Goal: Task Accomplishment & Management: Use online tool/utility

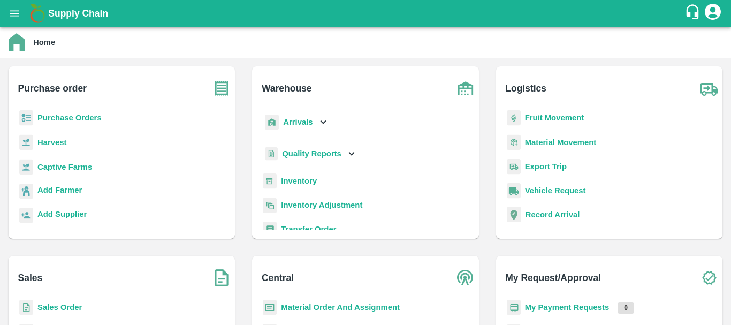
click at [287, 184] on b "Inventory" at bounding box center [299, 181] width 36 height 9
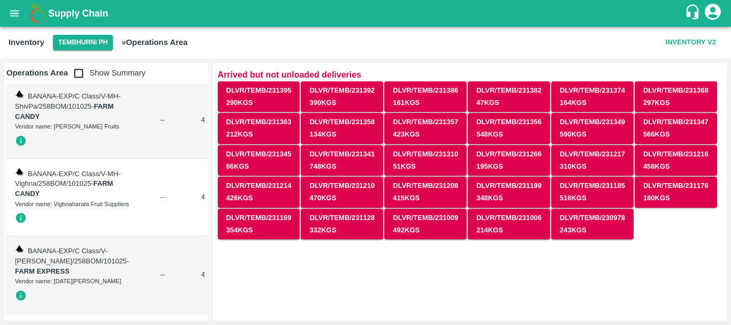
scroll to position [4430, 0]
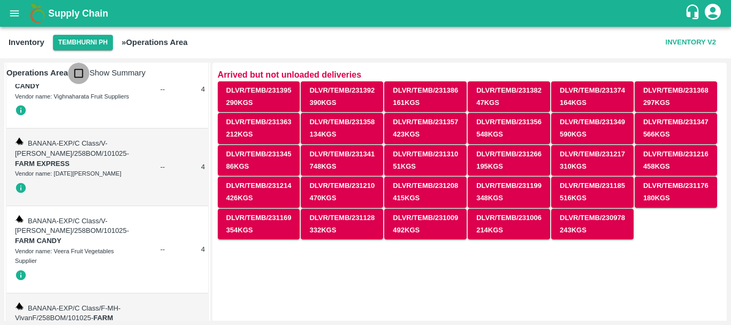
click at [83, 72] on input "checkbox" at bounding box center [78, 73] width 21 height 21
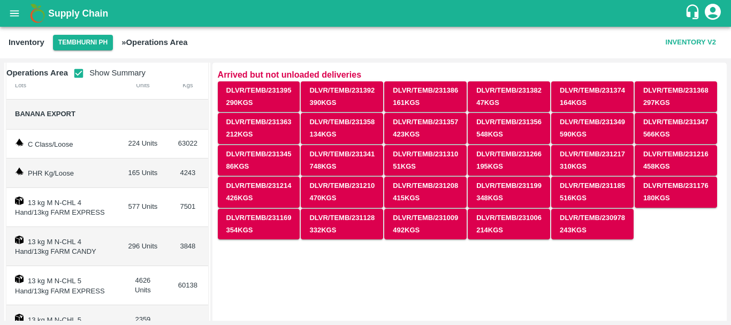
scroll to position [0, 0]
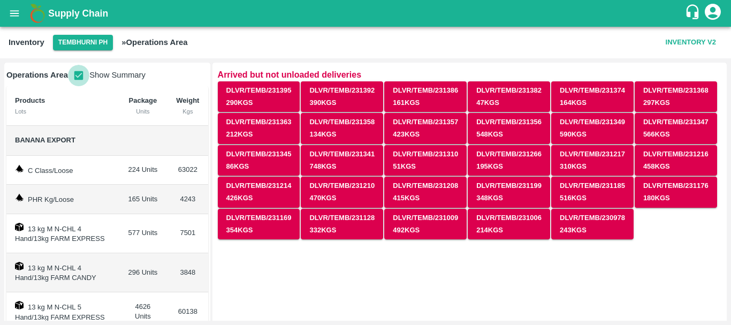
click at [81, 73] on input "checkbox" at bounding box center [78, 75] width 21 height 21
checkbox input "false"
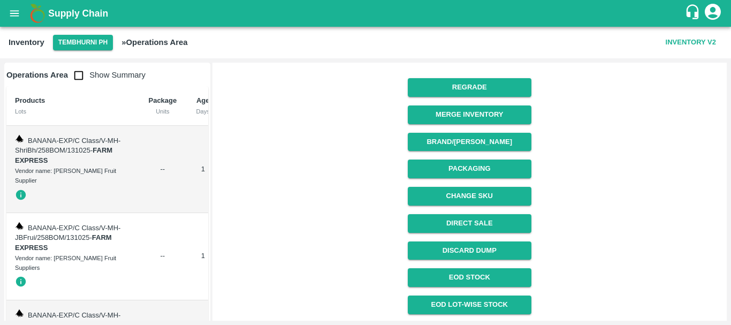
scroll to position [283, 0]
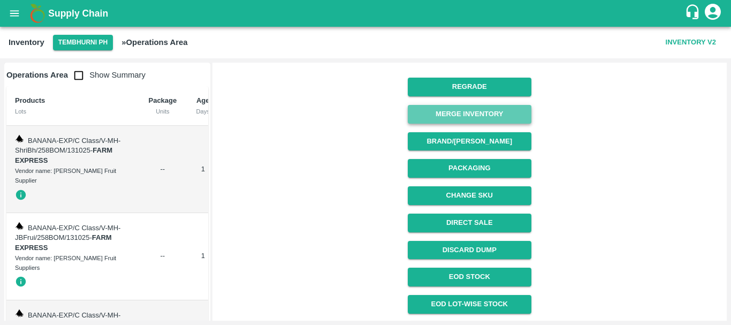
click at [441, 108] on button "Merge Inventory" at bounding box center [470, 114] width 124 height 19
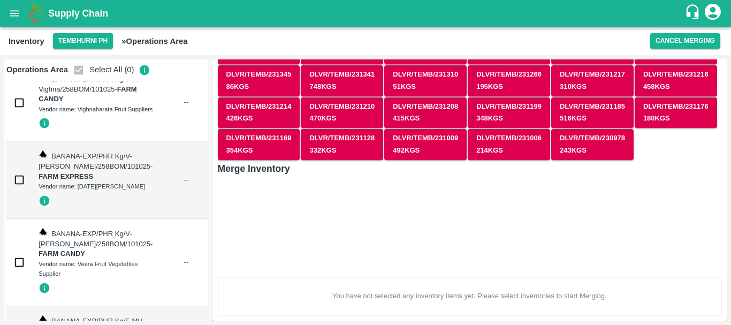
scroll to position [22693, 0]
checkbox input "true"
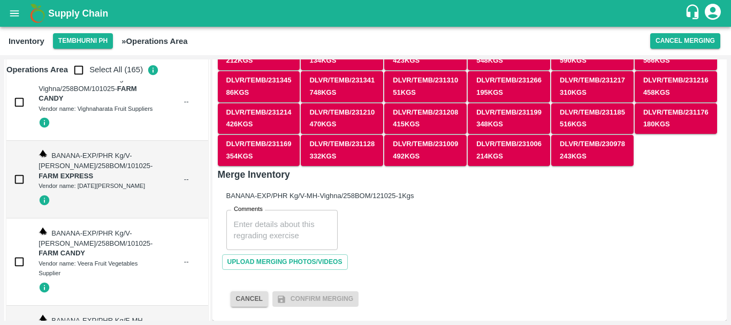
scroll to position [71, 0]
click at [79, 70] on input "checkbox" at bounding box center [78, 69] width 21 height 21
checkbox input "true"
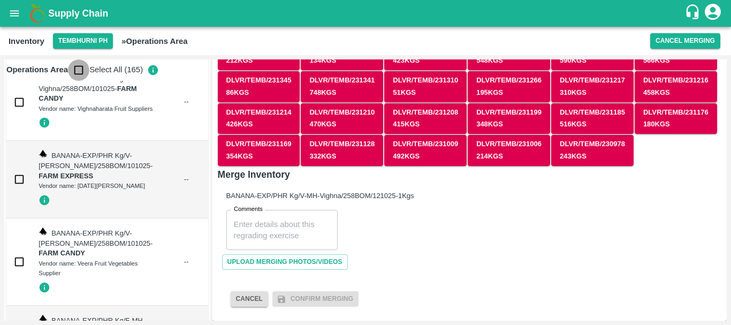
checkbox input "true"
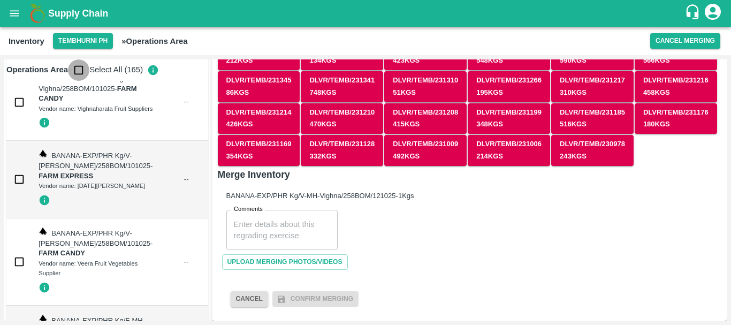
checkbox input "true"
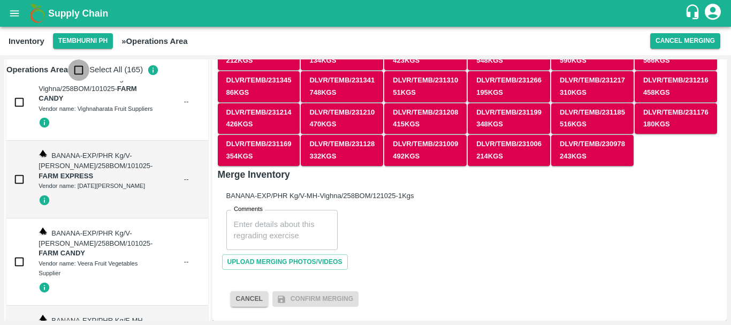
checkbox input "true"
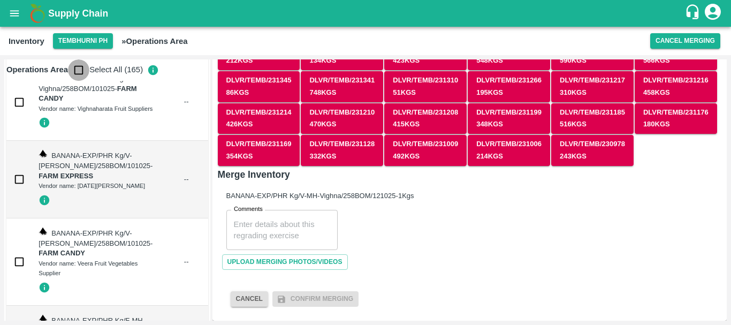
checkbox input "true"
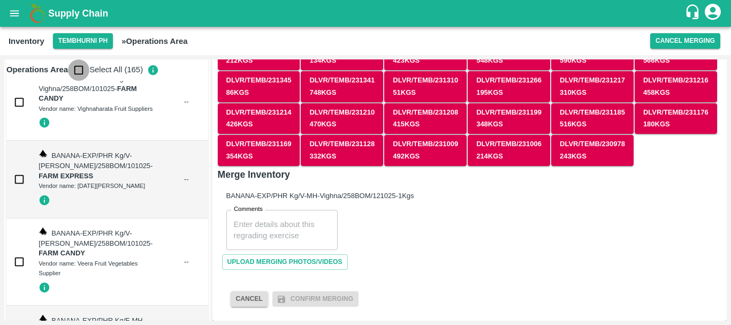
checkbox input "true"
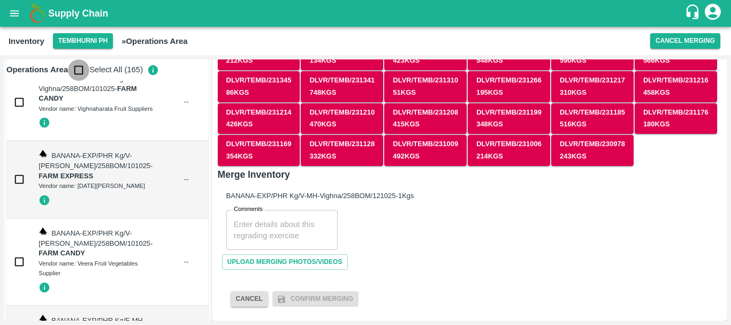
checkbox input "true"
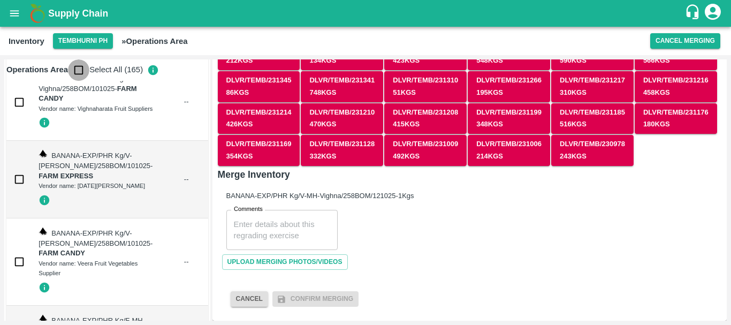
checkbox input "true"
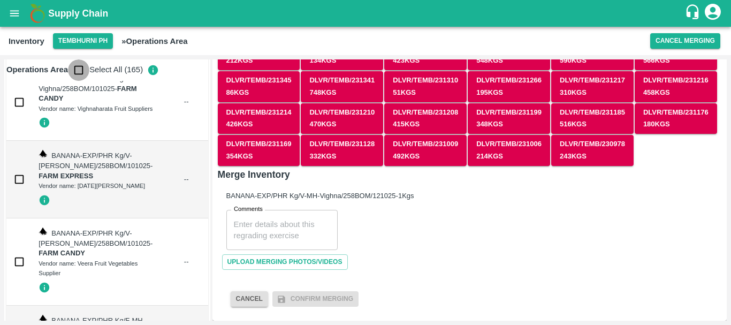
checkbox input "true"
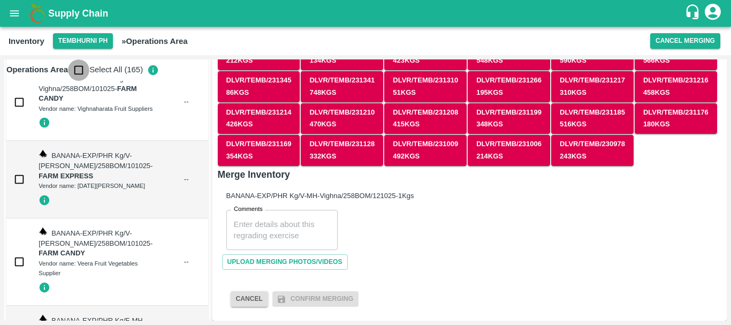
checkbox input "true"
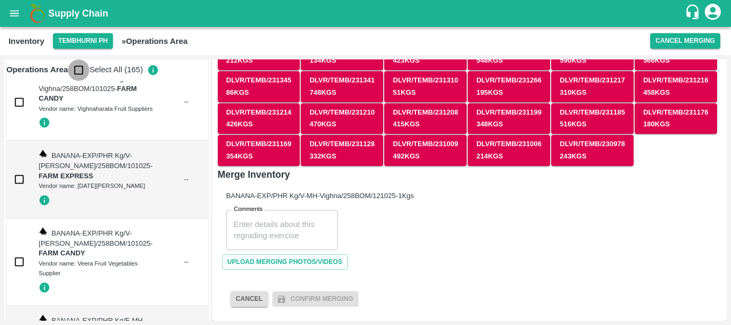
checkbox input "true"
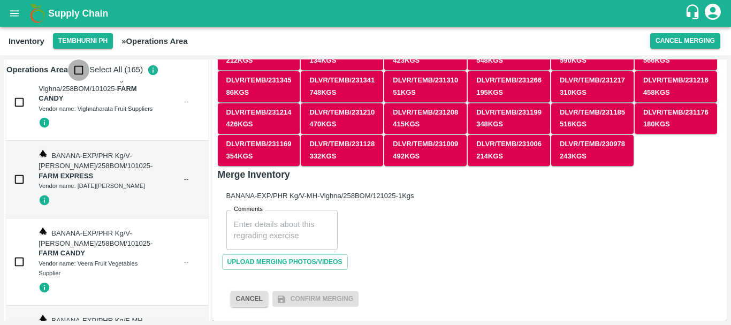
checkbox input "true"
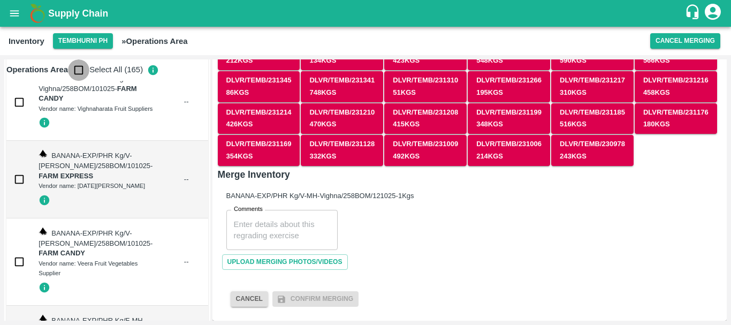
checkbox input "true"
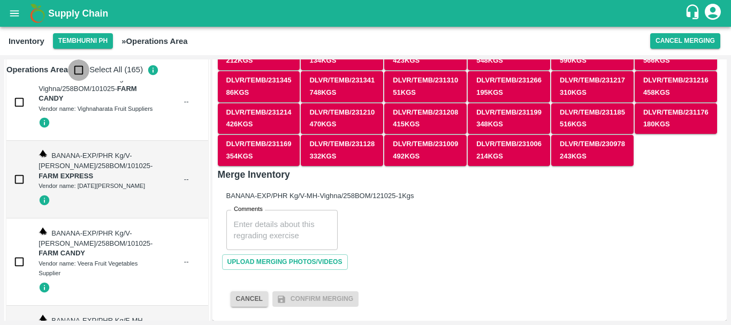
checkbox input "true"
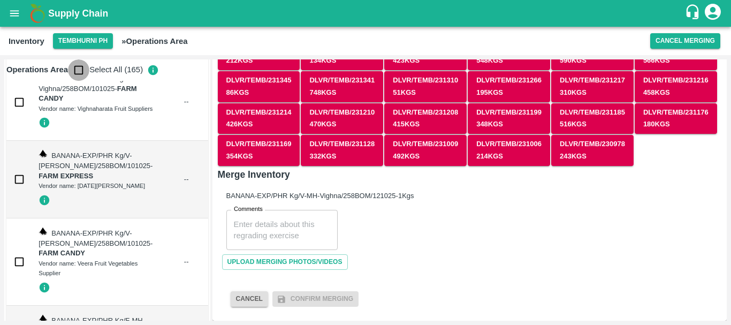
checkbox input "true"
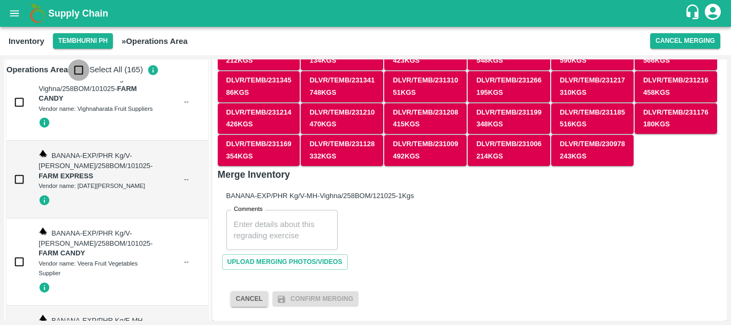
checkbox input "true"
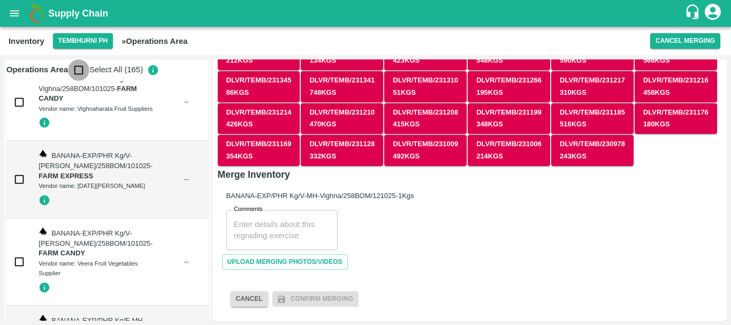
checkbox input "true"
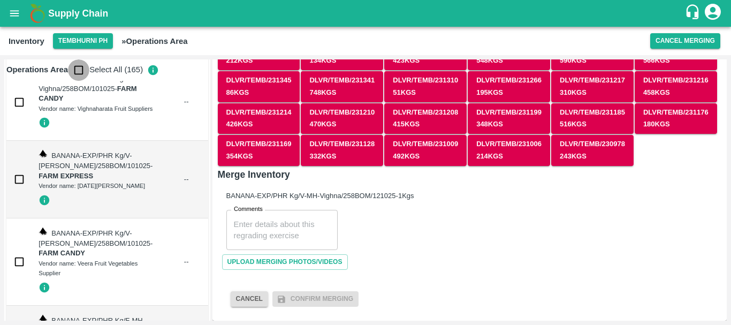
checkbox input "true"
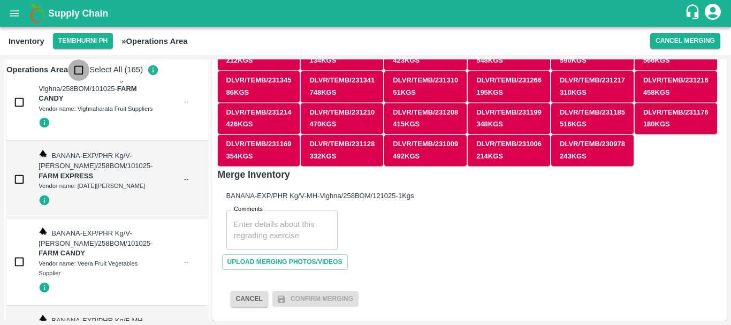
checkbox input "true"
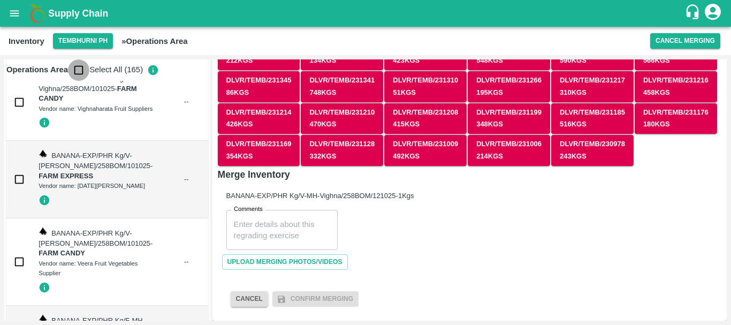
checkbox input "true"
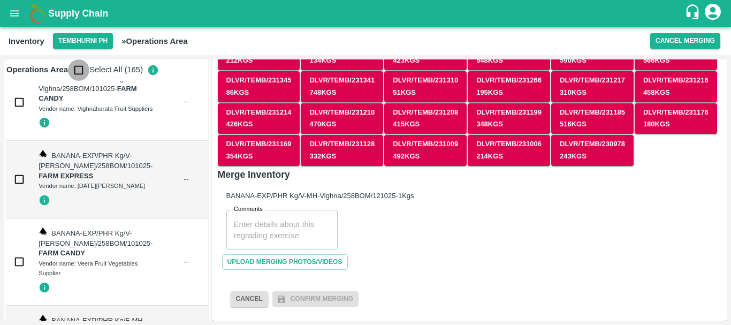
checkbox input "true"
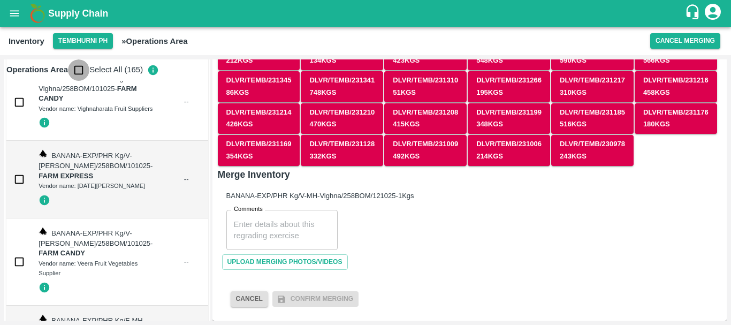
checkbox input "true"
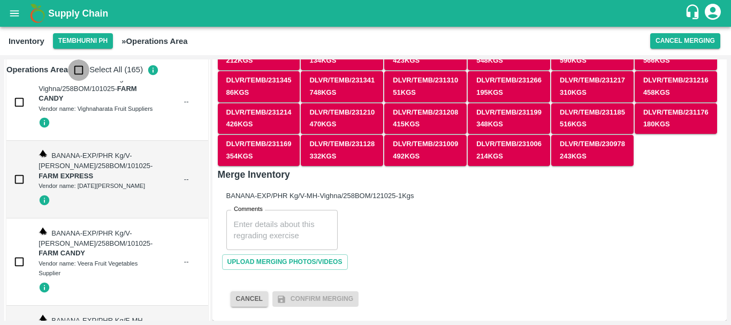
checkbox input "true"
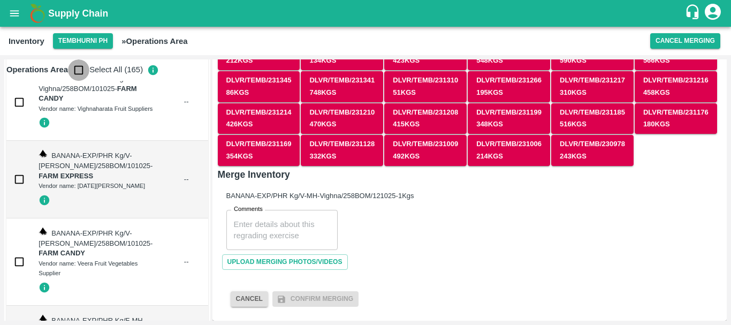
checkbox input "true"
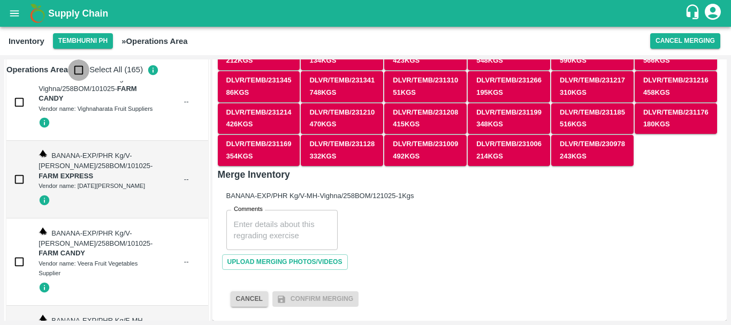
checkbox input "true"
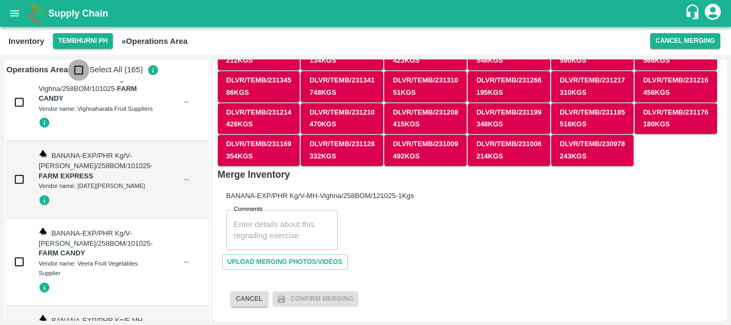
checkbox input "true"
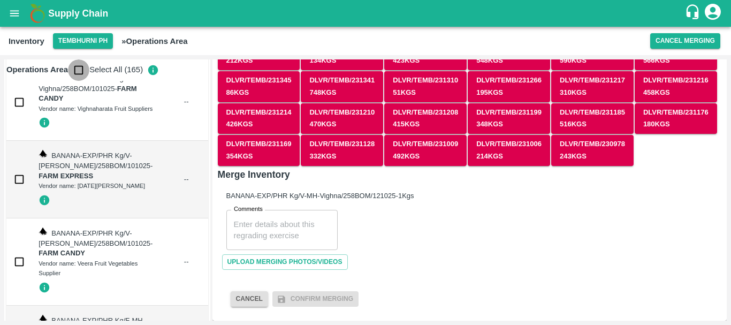
checkbox input "true"
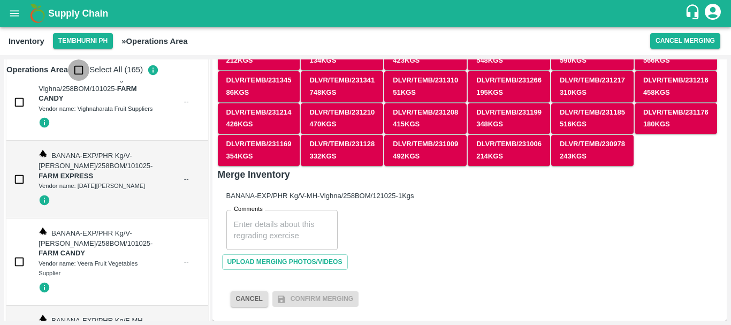
checkbox input "true"
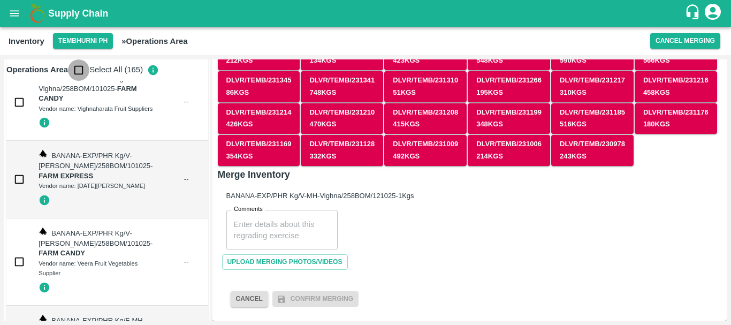
checkbox input "true"
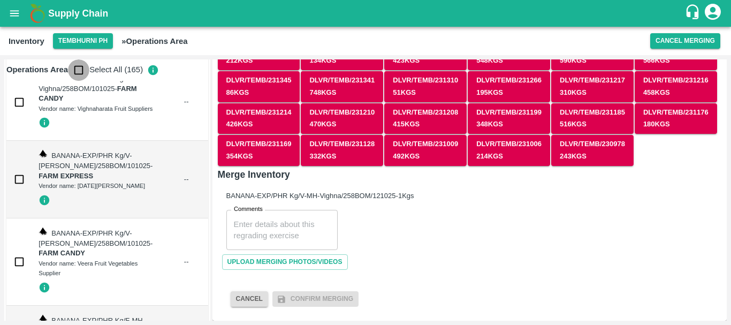
checkbox input "true"
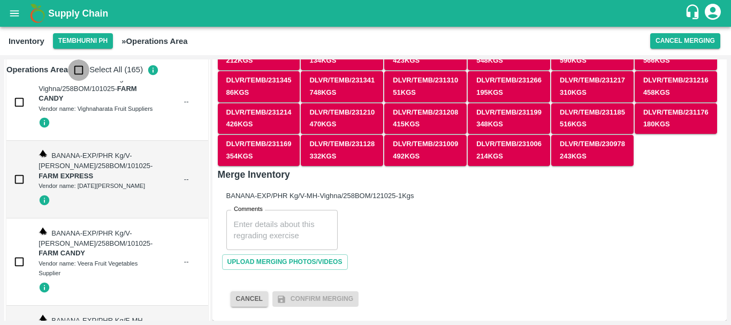
checkbox input "true"
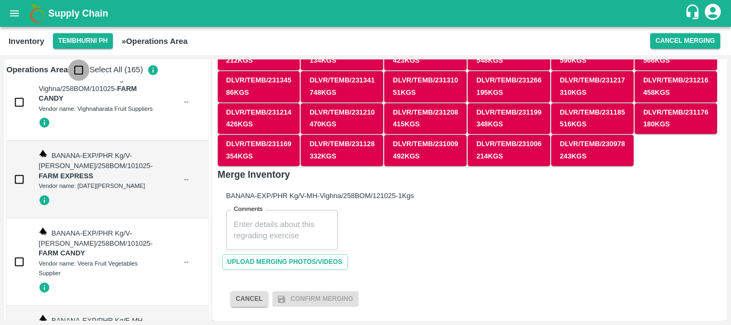
checkbox input "true"
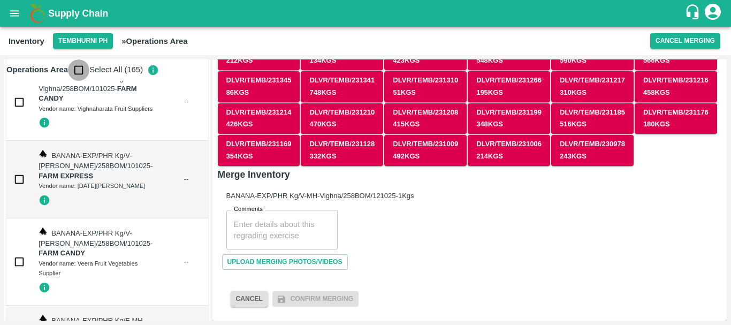
checkbox input "true"
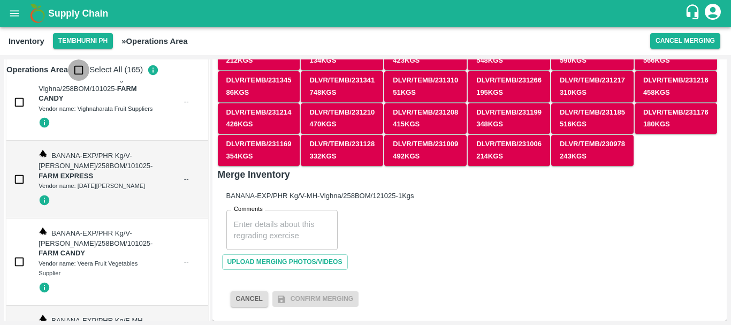
checkbox input "true"
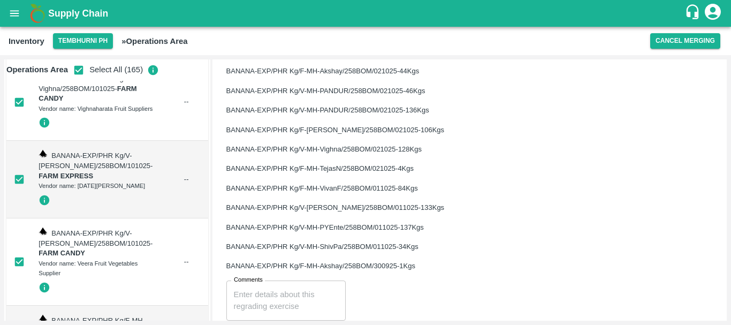
scroll to position [3266, 0]
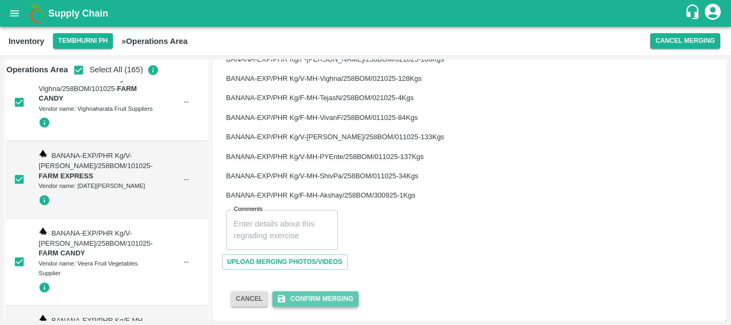
click at [302, 302] on button "Confirm Merging" at bounding box center [315, 299] width 86 height 16
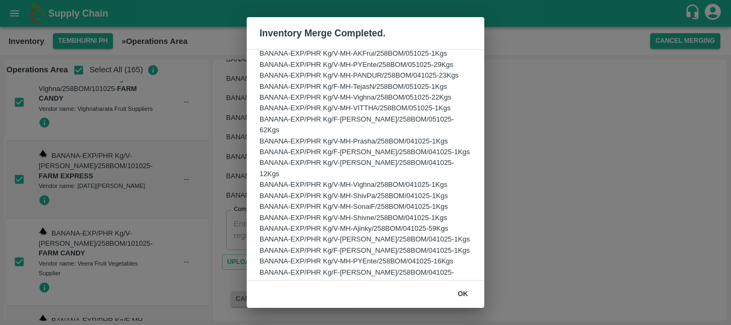
scroll to position [1638, 0]
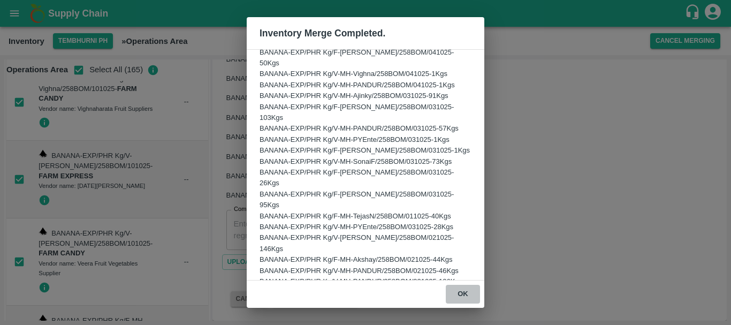
click at [460, 291] on button "ok" at bounding box center [463, 294] width 34 height 19
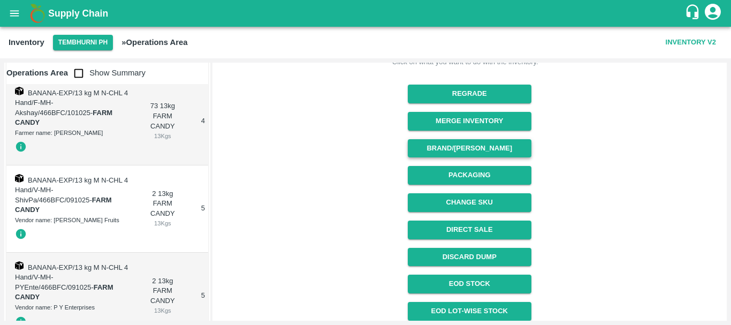
scroll to position [276, 0]
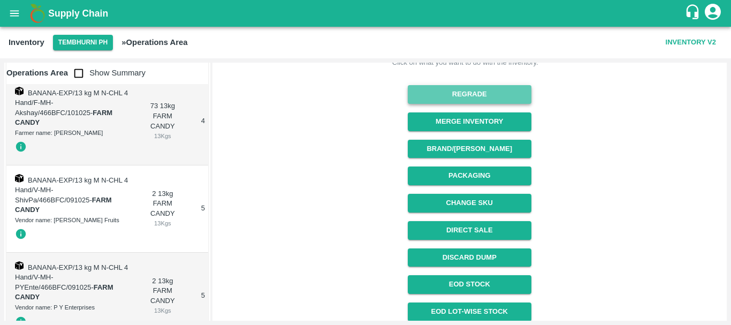
click at [451, 90] on button "Regrade" at bounding box center [470, 94] width 124 height 19
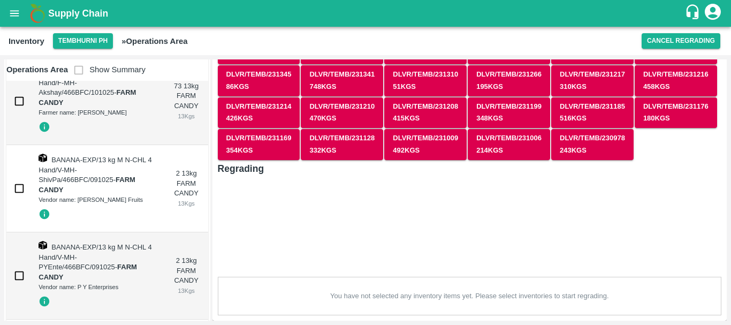
scroll to position [21730, 0]
checkbox input "true"
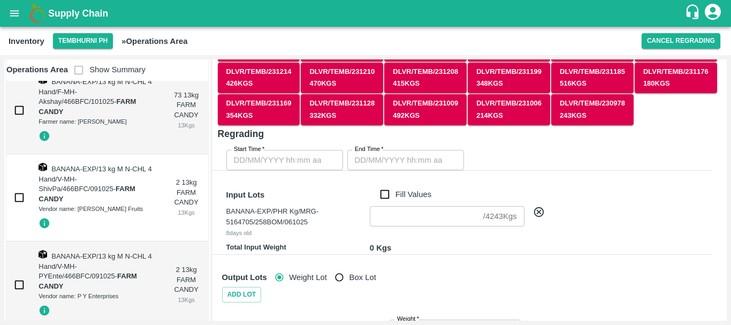
scroll to position [107, 0]
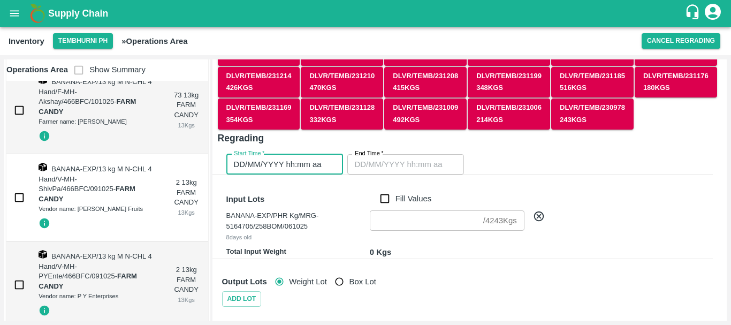
type input "DD/MM/YYYY hh:mm aa"
click at [286, 161] on input "DD/MM/YYYY hh:mm aa" at bounding box center [280, 164] width 109 height 20
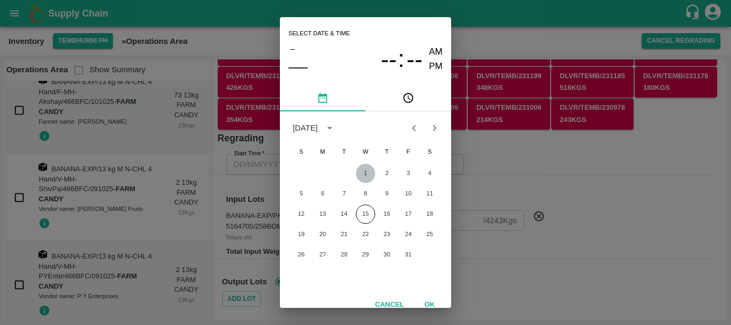
click at [367, 174] on button "1" at bounding box center [365, 173] width 19 height 19
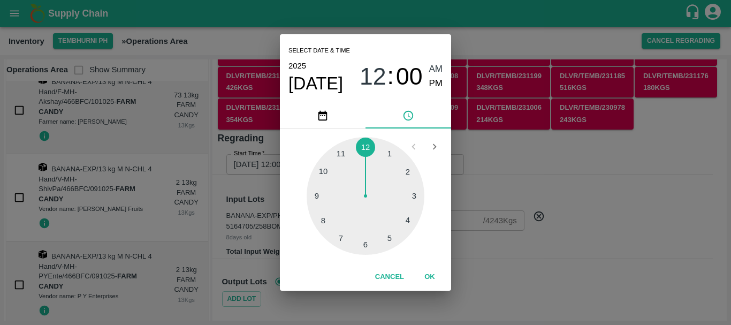
click at [337, 241] on div at bounding box center [366, 196] width 118 height 118
click at [388, 157] on div at bounding box center [366, 196] width 118 height 118
type input "[DATE] 07:05 AM"
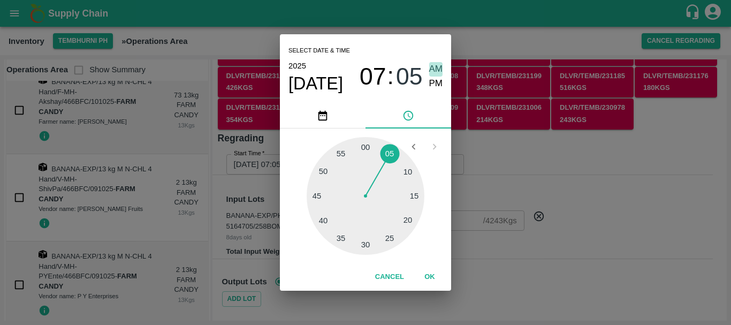
click at [434, 72] on span "AM" at bounding box center [436, 69] width 14 height 14
click at [485, 186] on div "Select date & time [DATE] 07 : 05 AM PM 05 10 15 20 25 30 35 40 45 50 55 00 Can…" at bounding box center [365, 162] width 731 height 325
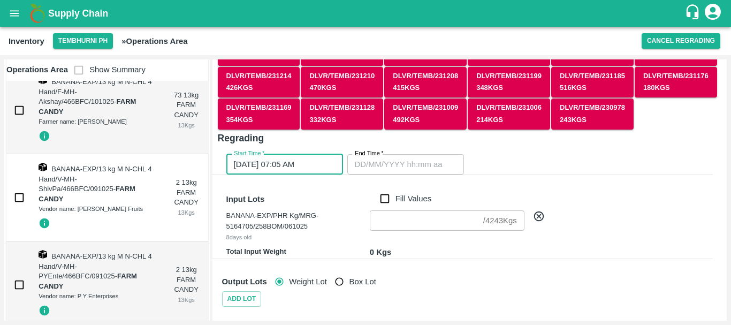
type input "DD/MM/YYYY hh:mm aa"
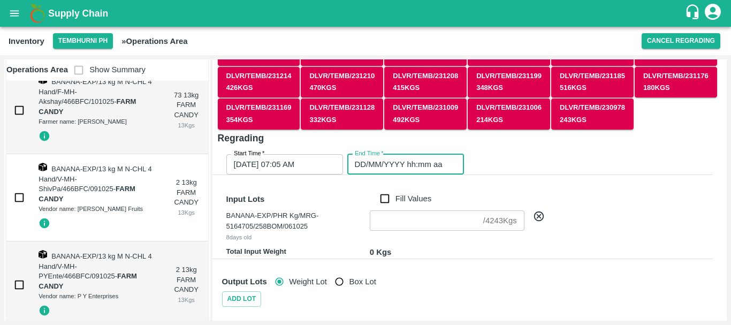
click at [409, 159] on input "DD/MM/YYYY hh:mm aa" at bounding box center [401, 164] width 109 height 20
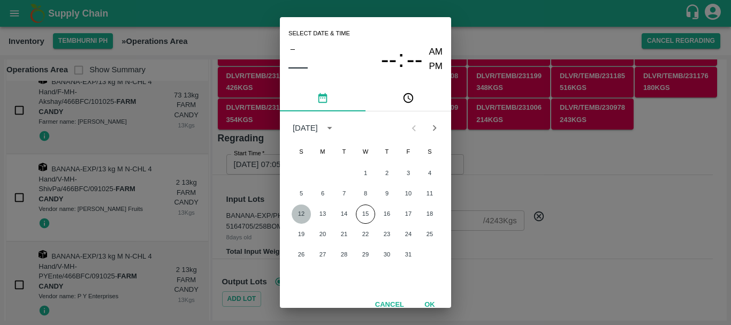
click at [300, 216] on button "12" at bounding box center [301, 213] width 19 height 19
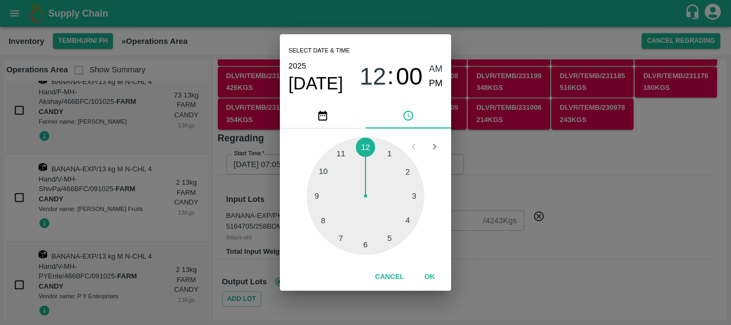
click at [340, 157] on div at bounding box center [366, 196] width 118 height 118
click at [433, 85] on span "PM" at bounding box center [436, 84] width 14 height 14
click at [390, 151] on div at bounding box center [366, 196] width 118 height 118
type input "[DATE] 11:05 PM"
click at [449, 178] on div "05 10 15 20 25 30 35 40 45 50 55 00" at bounding box center [365, 195] width 171 height 135
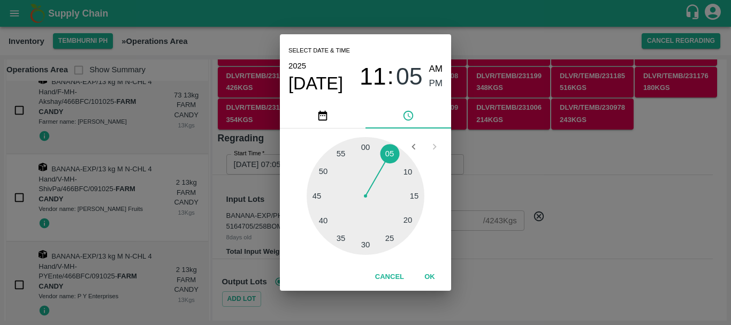
click at [476, 180] on div "Select date & time [DATE] 11 : 05 AM PM 05 10 15 20 25 30 35 40 45 50 55 00 Can…" at bounding box center [365, 162] width 731 height 325
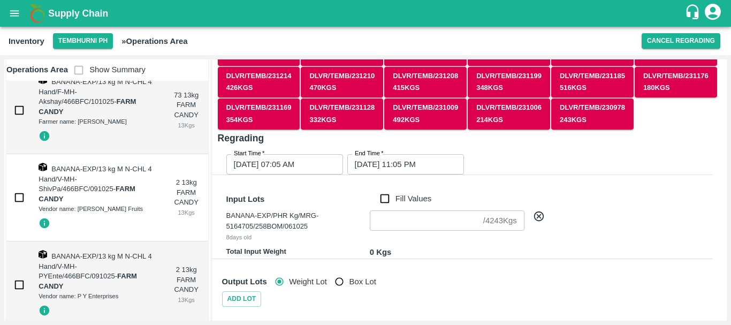
click at [346, 227] on h6 "BANANA-EXP/PHR Kg/MRG-5164705/258BOM/061025" at bounding box center [295, 221] width 139 height 22
click at [390, 201] on input "Fill Values" at bounding box center [385, 199] width 20 height 12
checkbox input "true"
type input "4243"
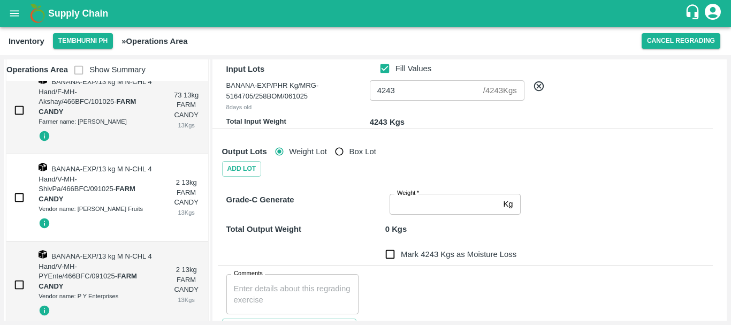
scroll to position [0, 100]
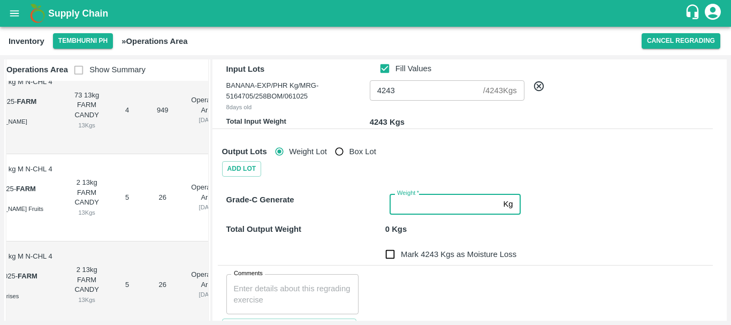
click at [427, 204] on input "Weight   *" at bounding box center [444, 204] width 109 height 20
type input "4243"
click at [360, 205] on div "Grade-C Generate" at bounding box center [304, 201] width 164 height 25
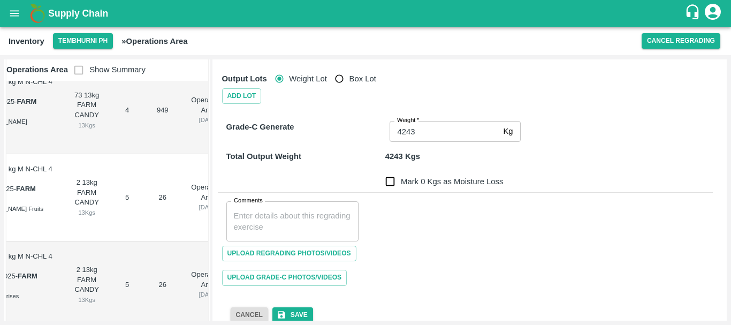
scroll to position [310, 0]
click at [392, 181] on input "Mark 0 Kgs as Moisture Loss" at bounding box center [389, 180] width 21 height 21
checkbox input "true"
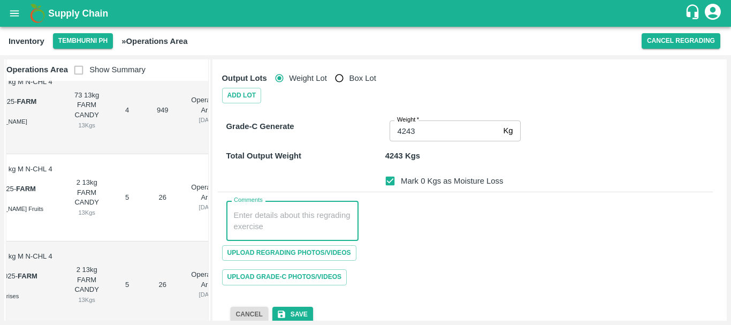
click at [280, 222] on textarea "Comments" at bounding box center [293, 221] width 118 height 22
click at [240, 215] on textarea "PHR WT- [DATE] to [DATE], Dump" at bounding box center [293, 221] width 118 height 22
type textarea "PHR WT- [DATE] to [DATE], Dump"
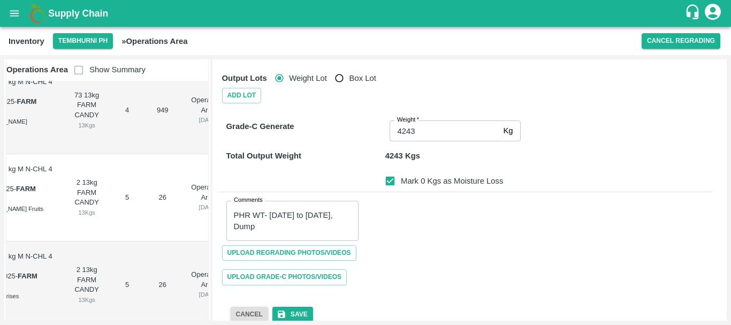
click at [430, 203] on div "Comments PHR WT- [DATE] to [DATE], Dump x Comments" at bounding box center [465, 216] width 495 height 49
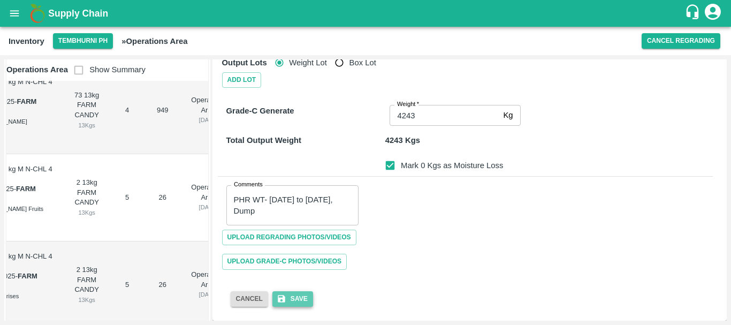
click at [301, 293] on button "Save" at bounding box center [292, 299] width 41 height 16
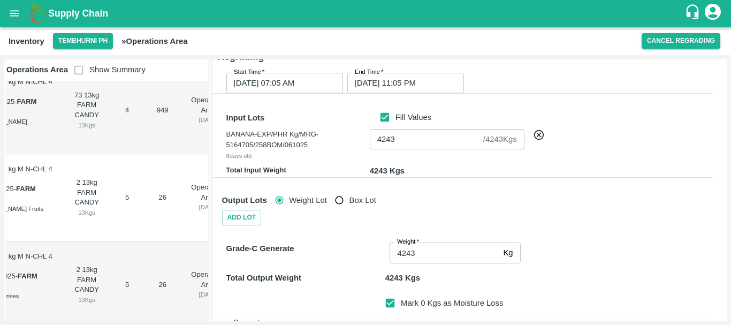
scroll to position [188, 0]
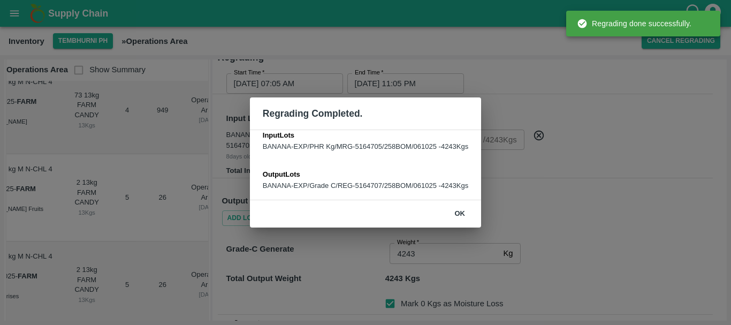
click at [462, 207] on button "ok" at bounding box center [460, 213] width 34 height 19
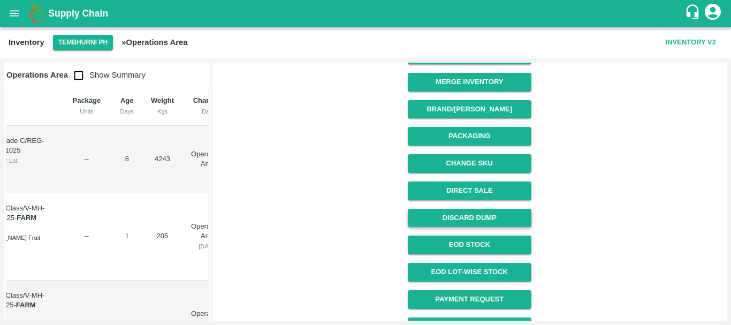
scroll to position [317, 0]
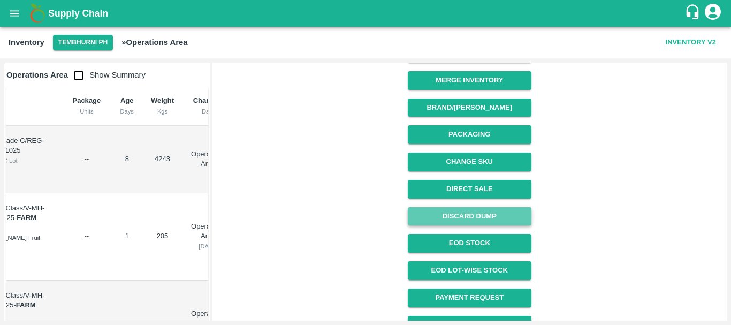
click at [462, 213] on button "Discard Dump" at bounding box center [470, 216] width 124 height 19
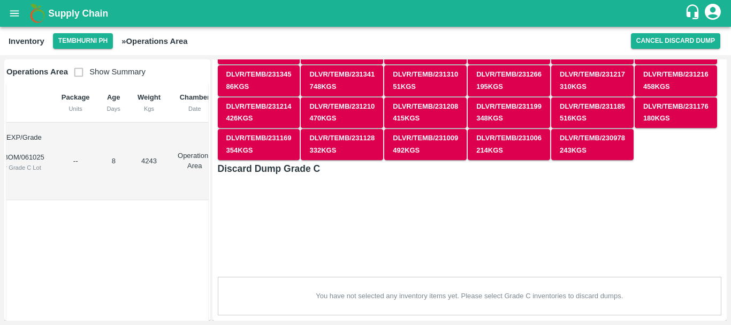
scroll to position [0, 0]
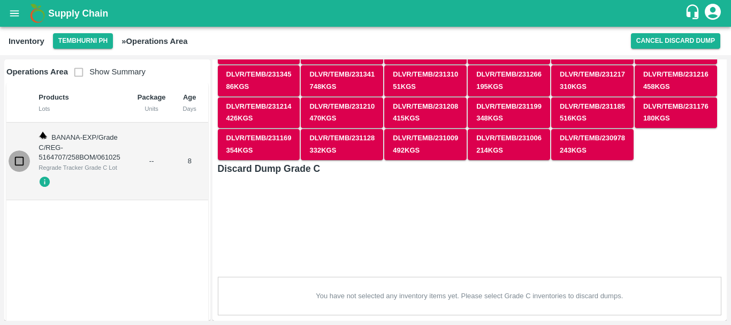
click at [17, 155] on input "checkbox" at bounding box center [19, 160] width 21 height 21
checkbox input "true"
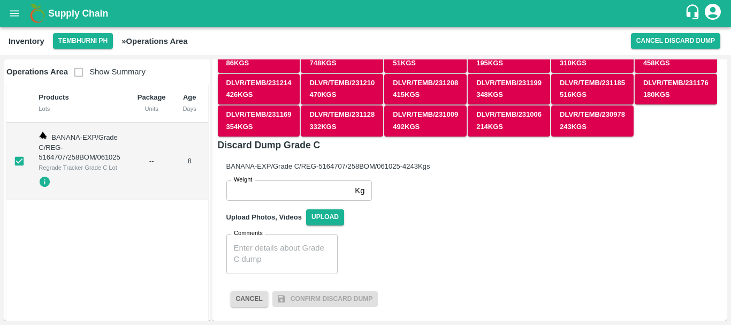
scroll to position [0, 90]
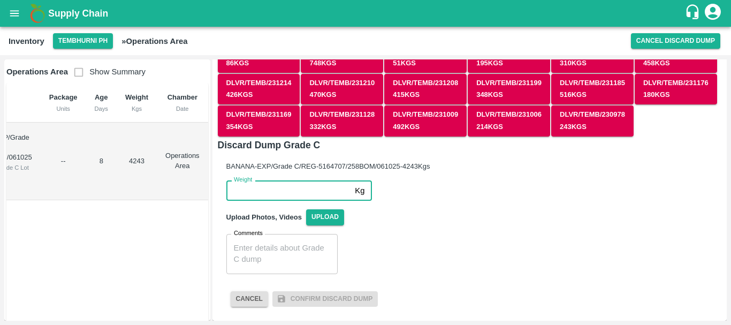
click at [321, 189] on input "Weight" at bounding box center [288, 190] width 125 height 20
type input "4243"
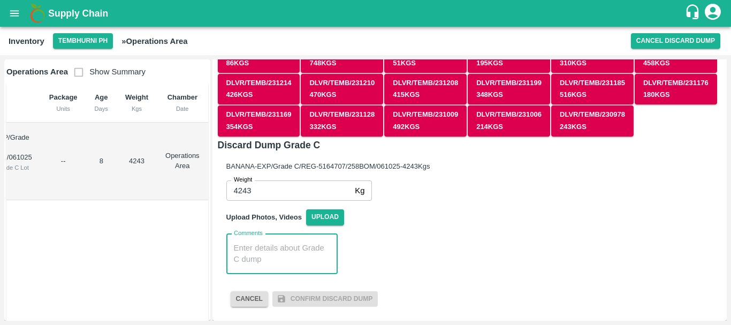
click at [272, 256] on textarea "Comments" at bounding box center [282, 253] width 96 height 22
paste textarea "PHR WT- [DATE] to [DATE], Dump"
type textarea "PHR WT- [DATE] to [DATE], Dump"
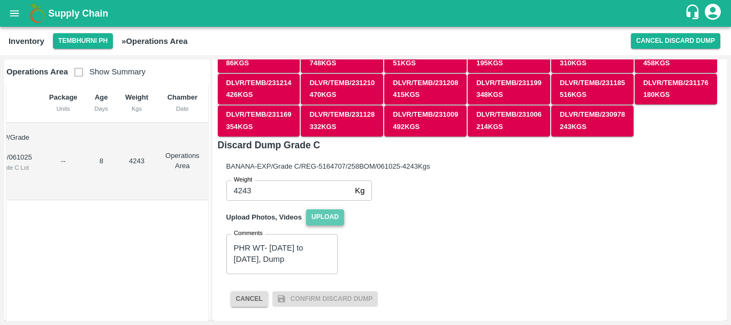
click at [320, 220] on span "Upload" at bounding box center [325, 217] width 38 height 16
click at [0, 0] on input "Upload" at bounding box center [0, 0] width 0 height 0
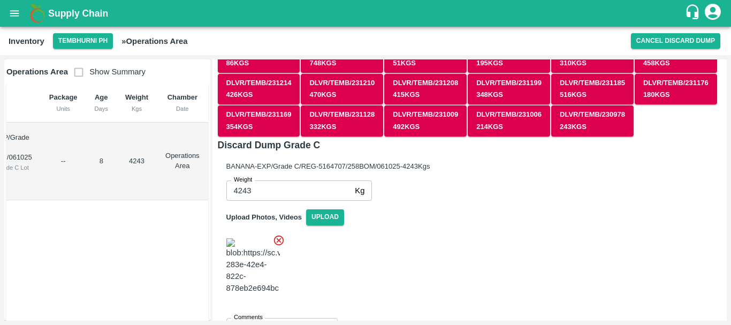
scroll to position [199, 0]
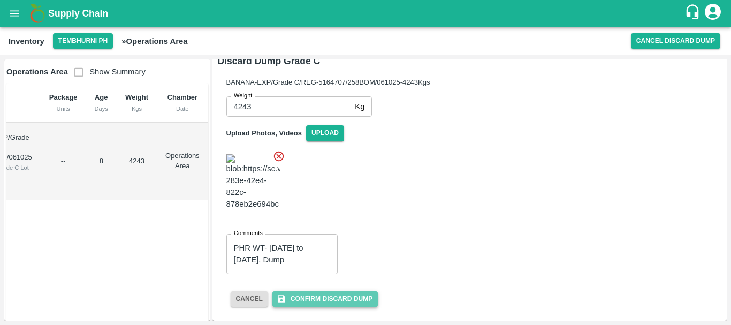
click at [340, 298] on button "Confirm Discard Dump" at bounding box center [324, 299] width 105 height 16
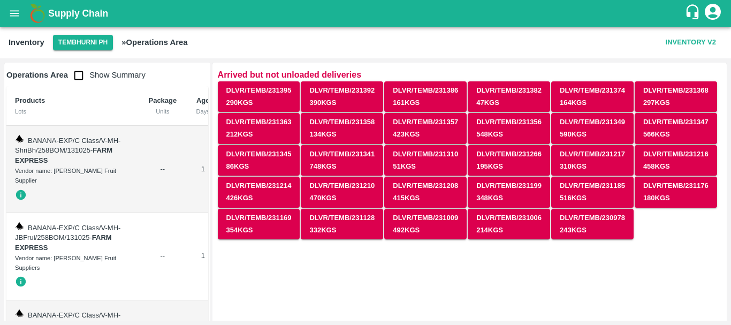
click at [75, 80] on input "checkbox" at bounding box center [78, 75] width 21 height 21
checkbox input "true"
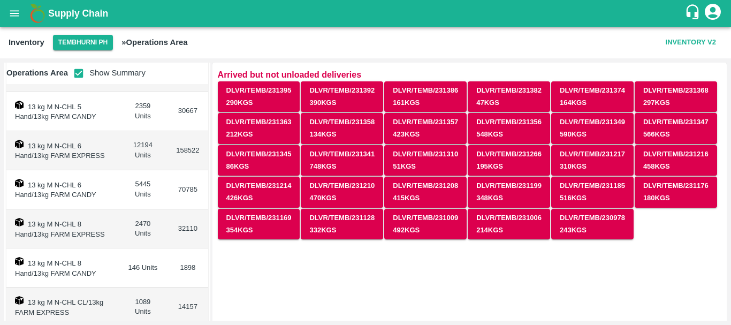
scroll to position [211, 0]
